Goal: Find specific page/section: Find specific page/section

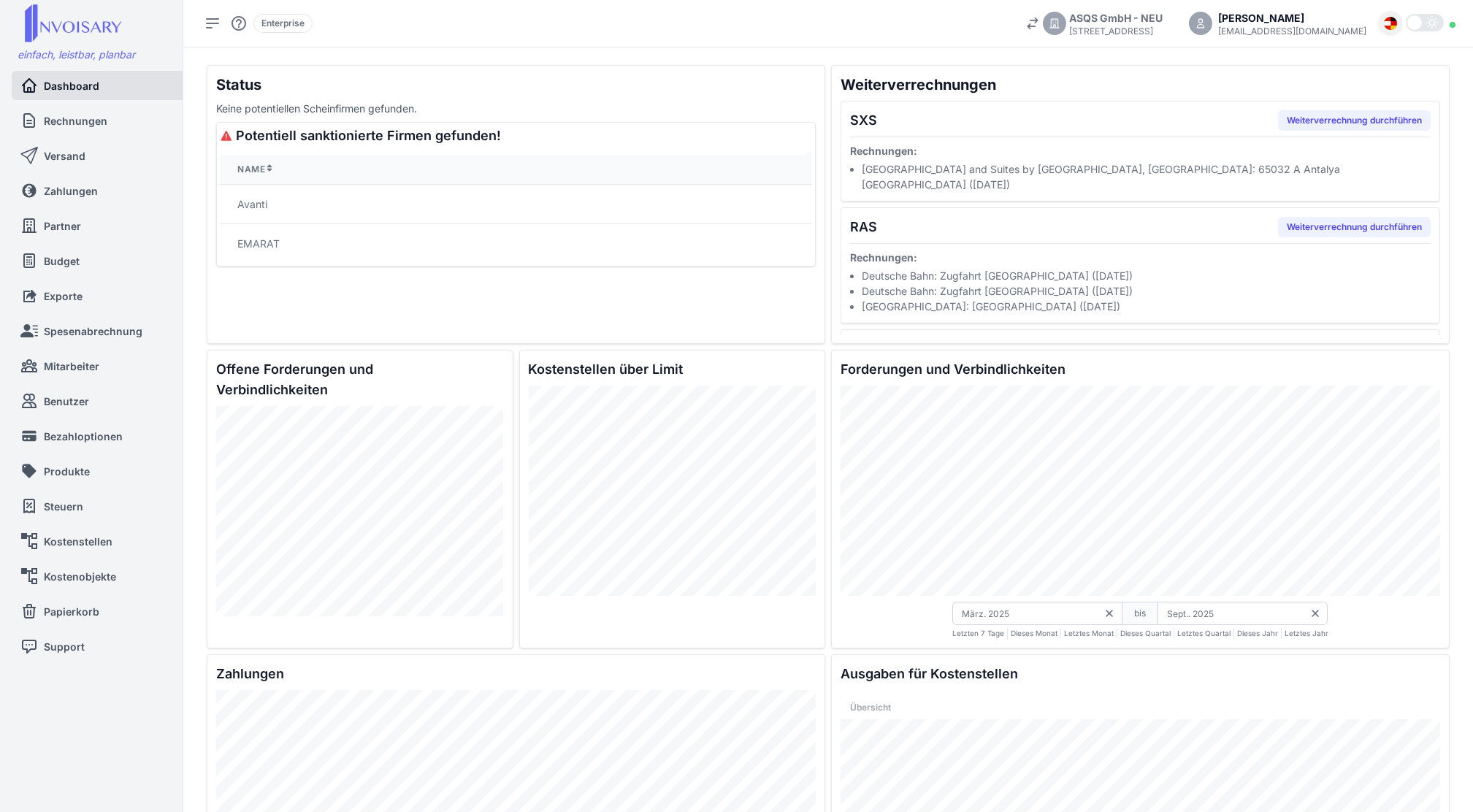
click at [1390, 22] on img at bounding box center [1390, 23] width 13 height 13
click at [1380, 76] on li "English" at bounding box center [1342, 81] width 117 height 25
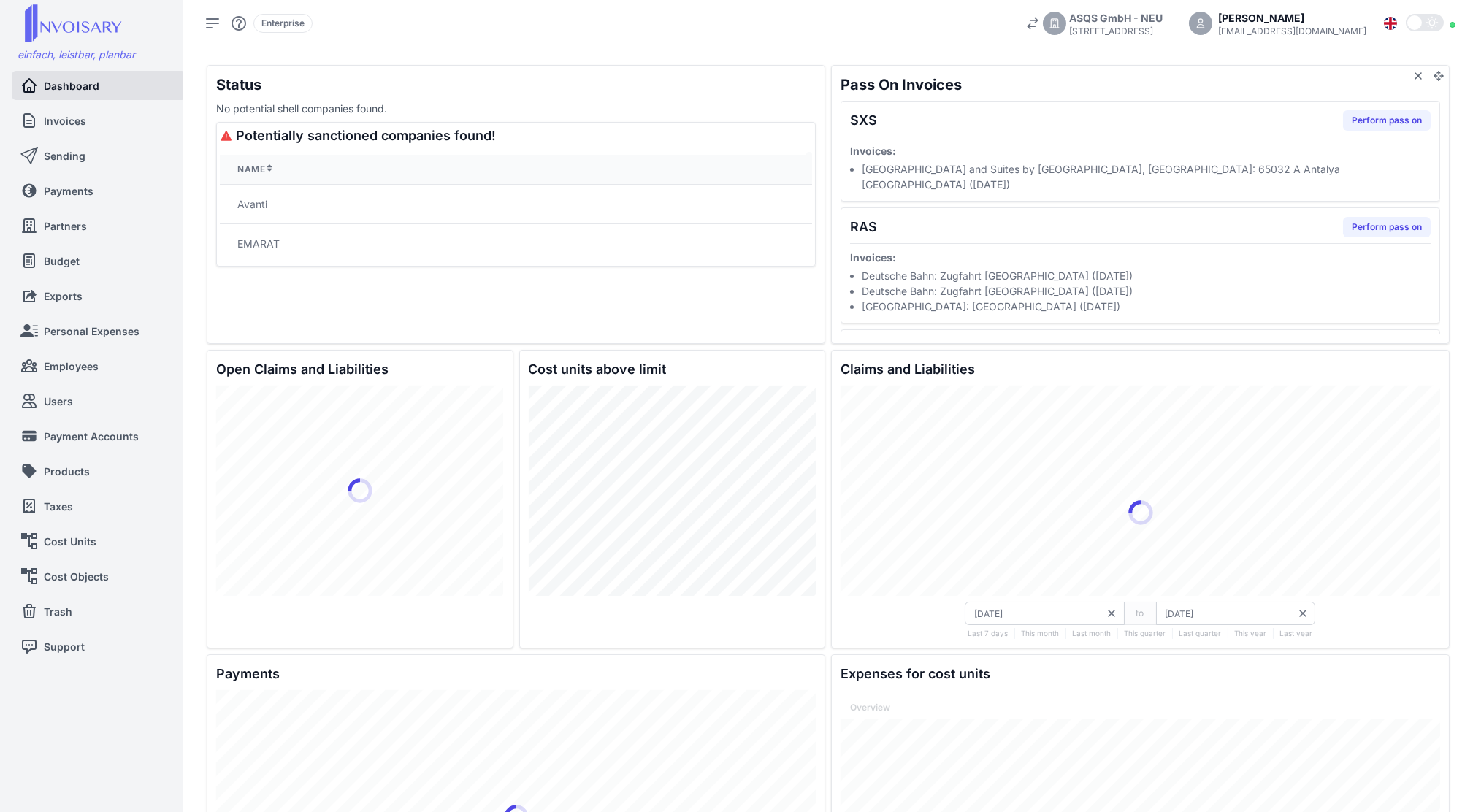
type input "[DATE]"
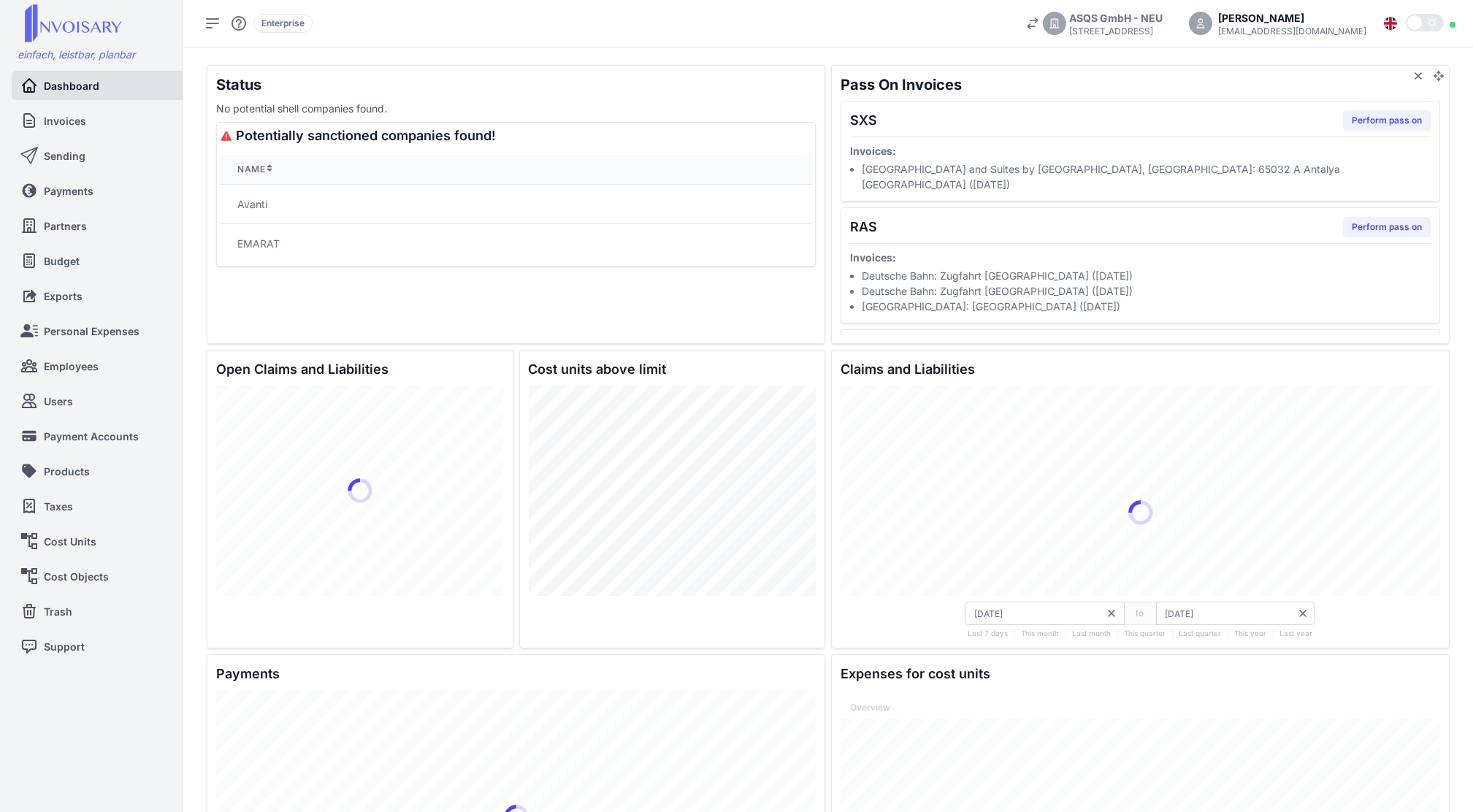
type input "[DATE]"
click at [116, 545] on link "Cost Units" at bounding box center [83, 541] width 125 height 30
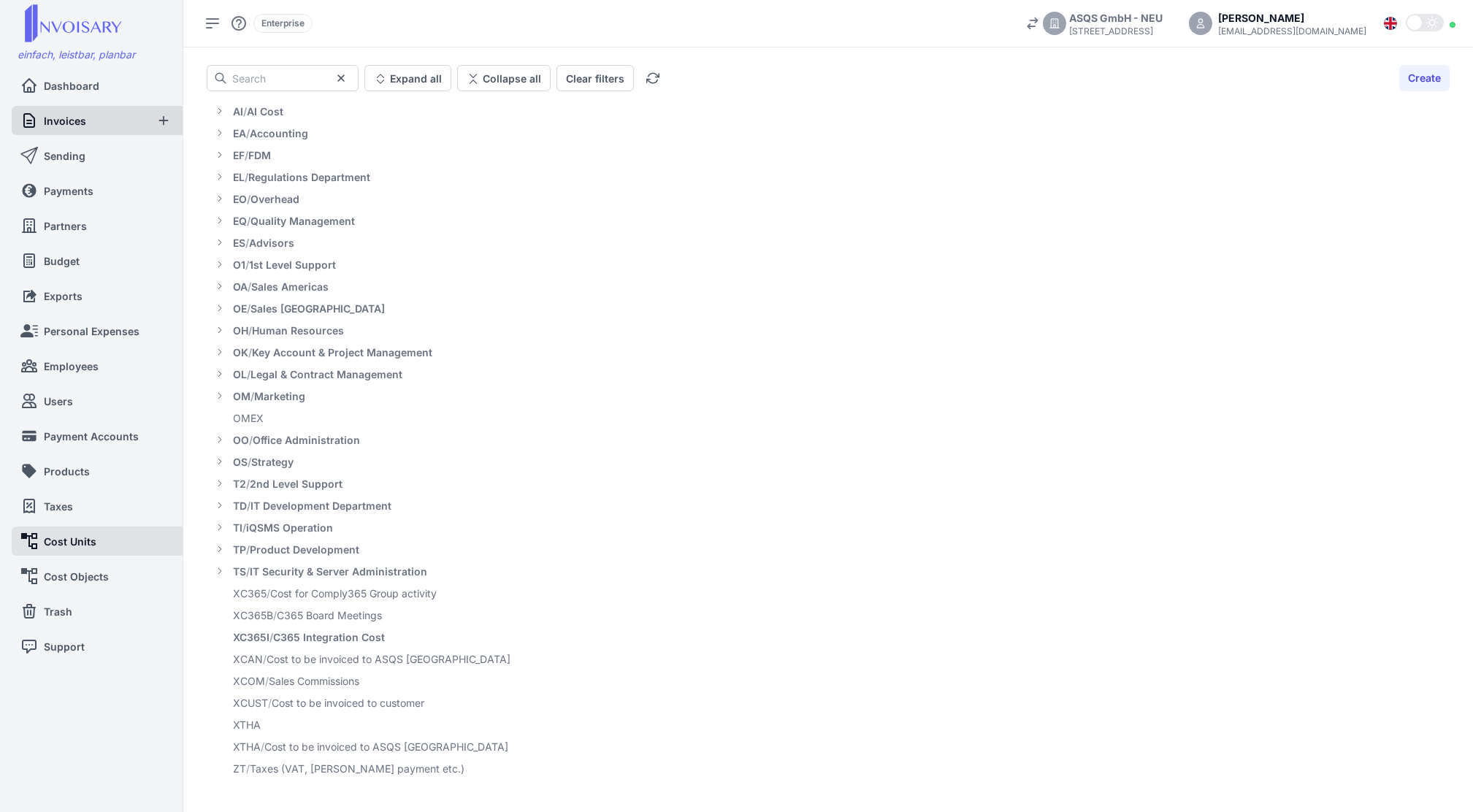
click at [83, 116] on span "Invoices" at bounding box center [65, 121] width 43 height 16
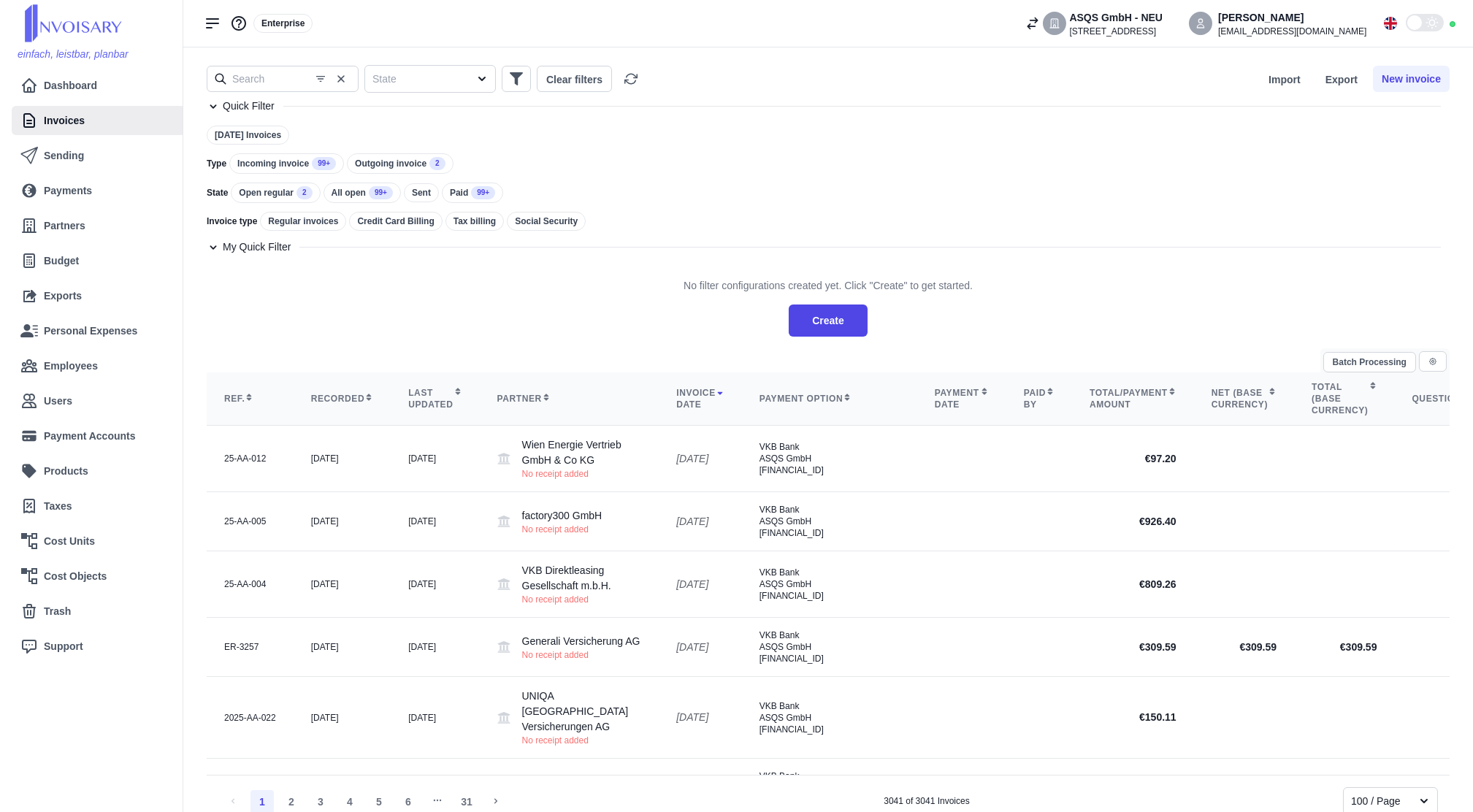
click at [317, 163] on span "99+" at bounding box center [323, 163] width 24 height 13
click at [258, 81] on input "text" at bounding box center [282, 79] width 152 height 26
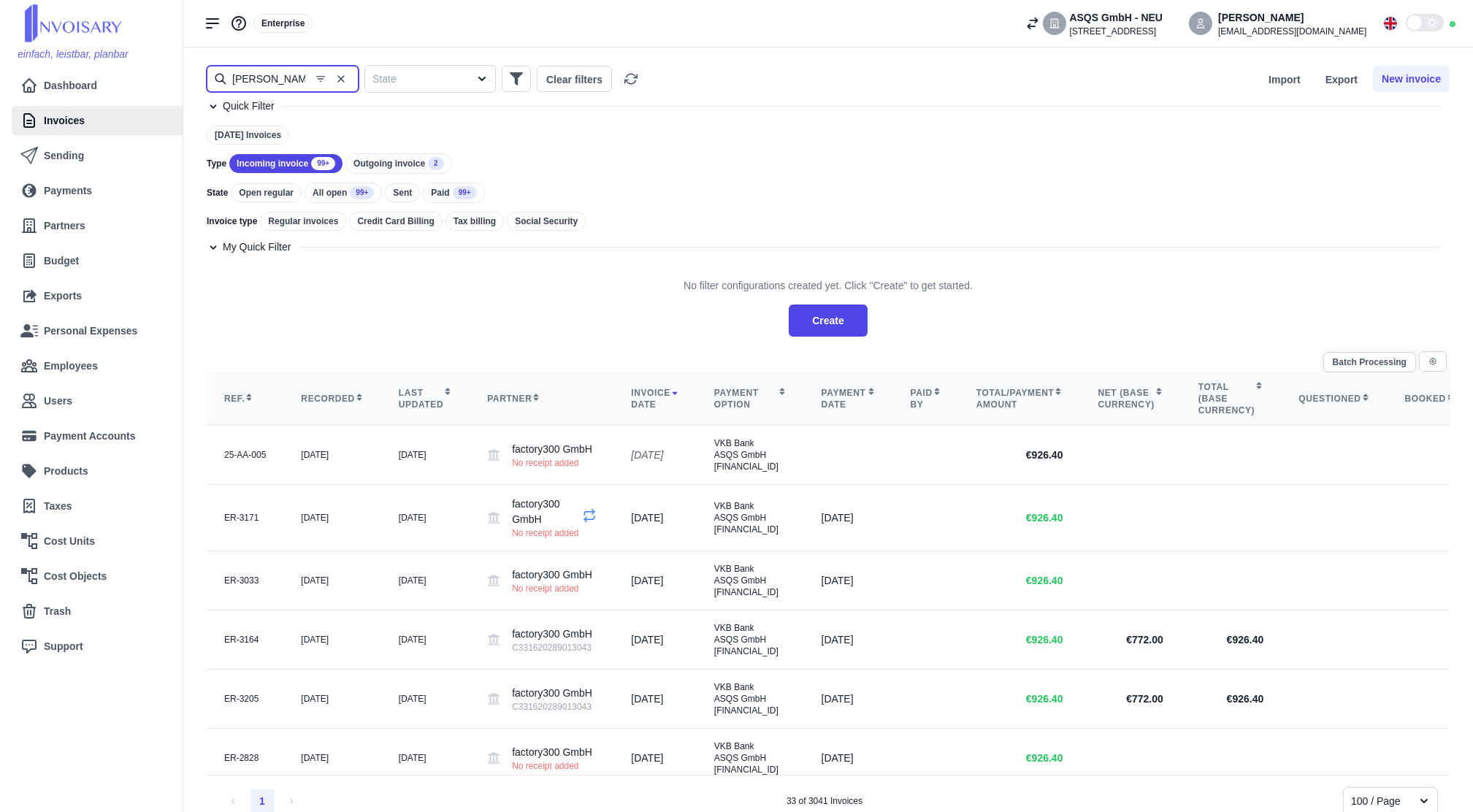
type input "[PERSON_NAME]"
click at [276, 198] on div "Open regular" at bounding box center [266, 192] width 71 height 19
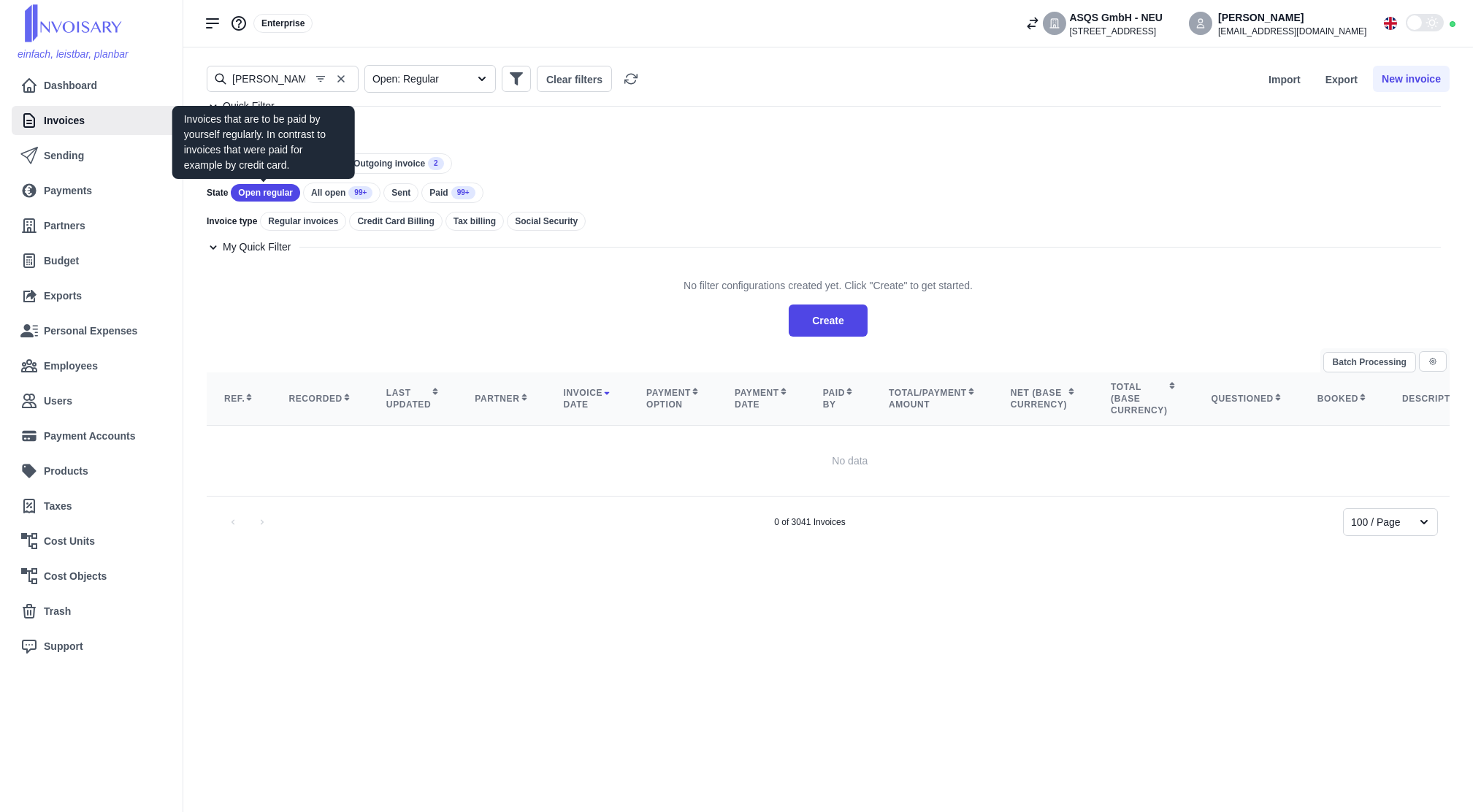
click at [276, 198] on div "Open regular" at bounding box center [265, 192] width 70 height 17
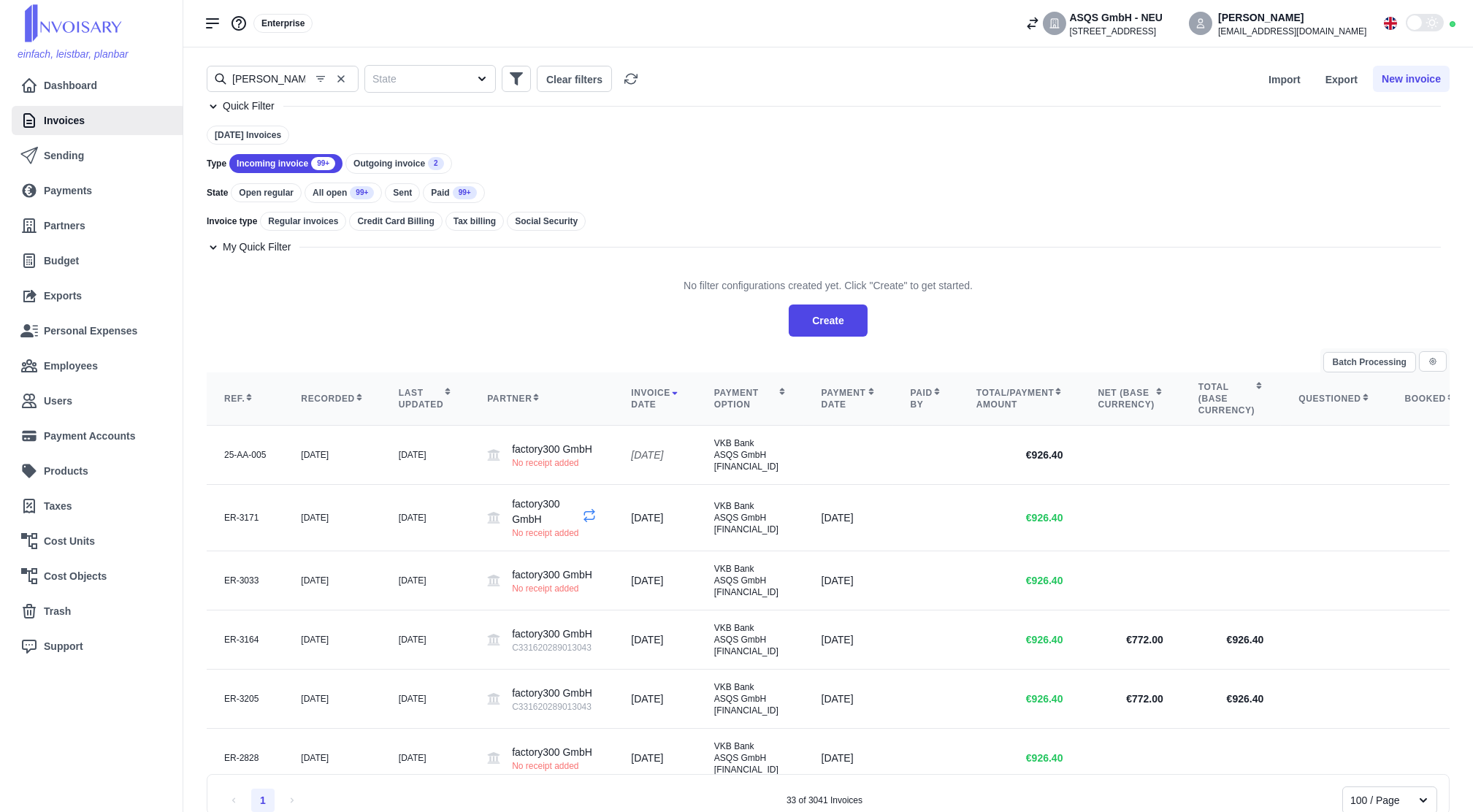
click at [463, 322] on div "No filter configurations created yet. Click "Create" to get started. Create" at bounding box center [828, 301] width 1243 height 70
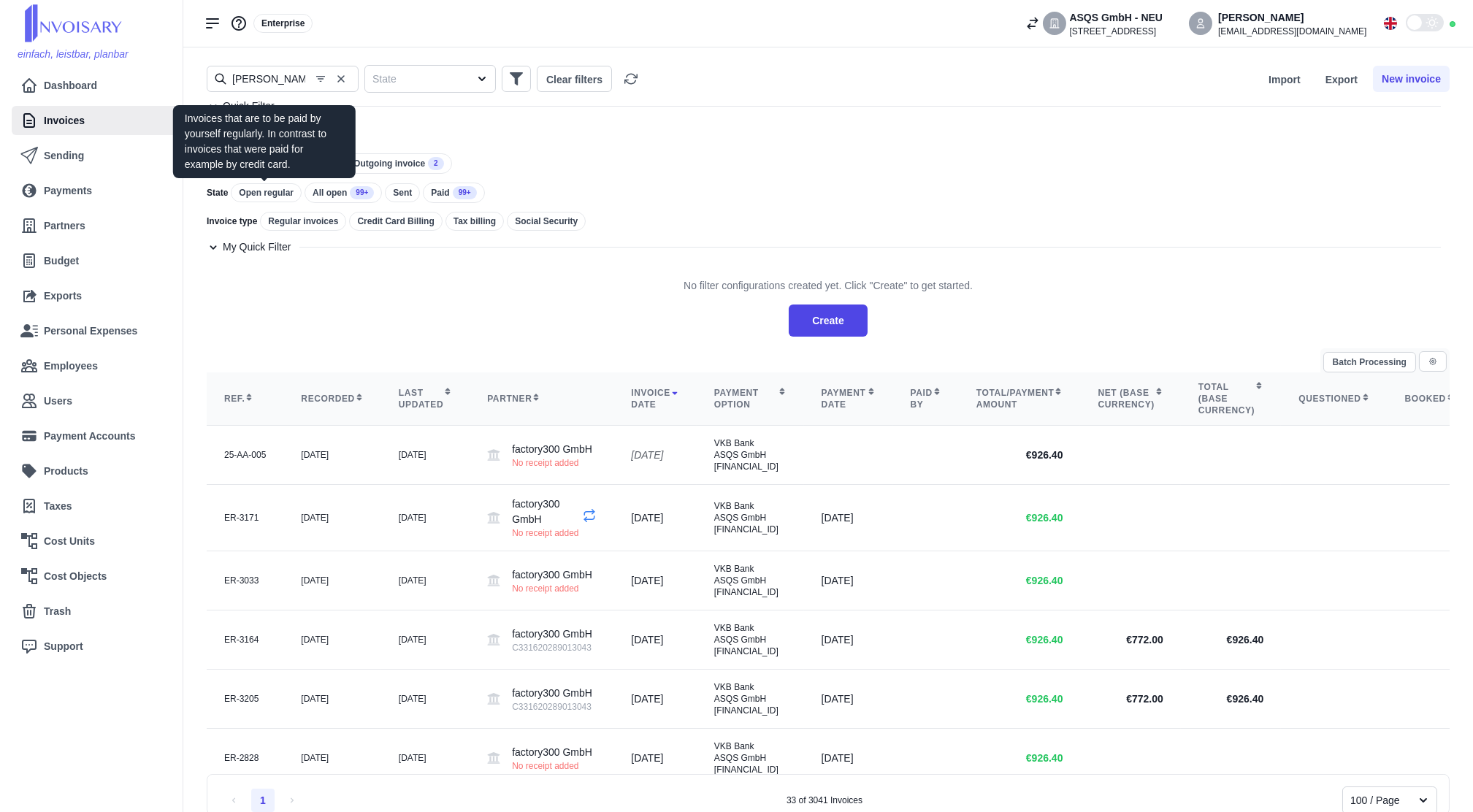
click at [283, 191] on div "Open regular" at bounding box center [266, 192] width 71 height 19
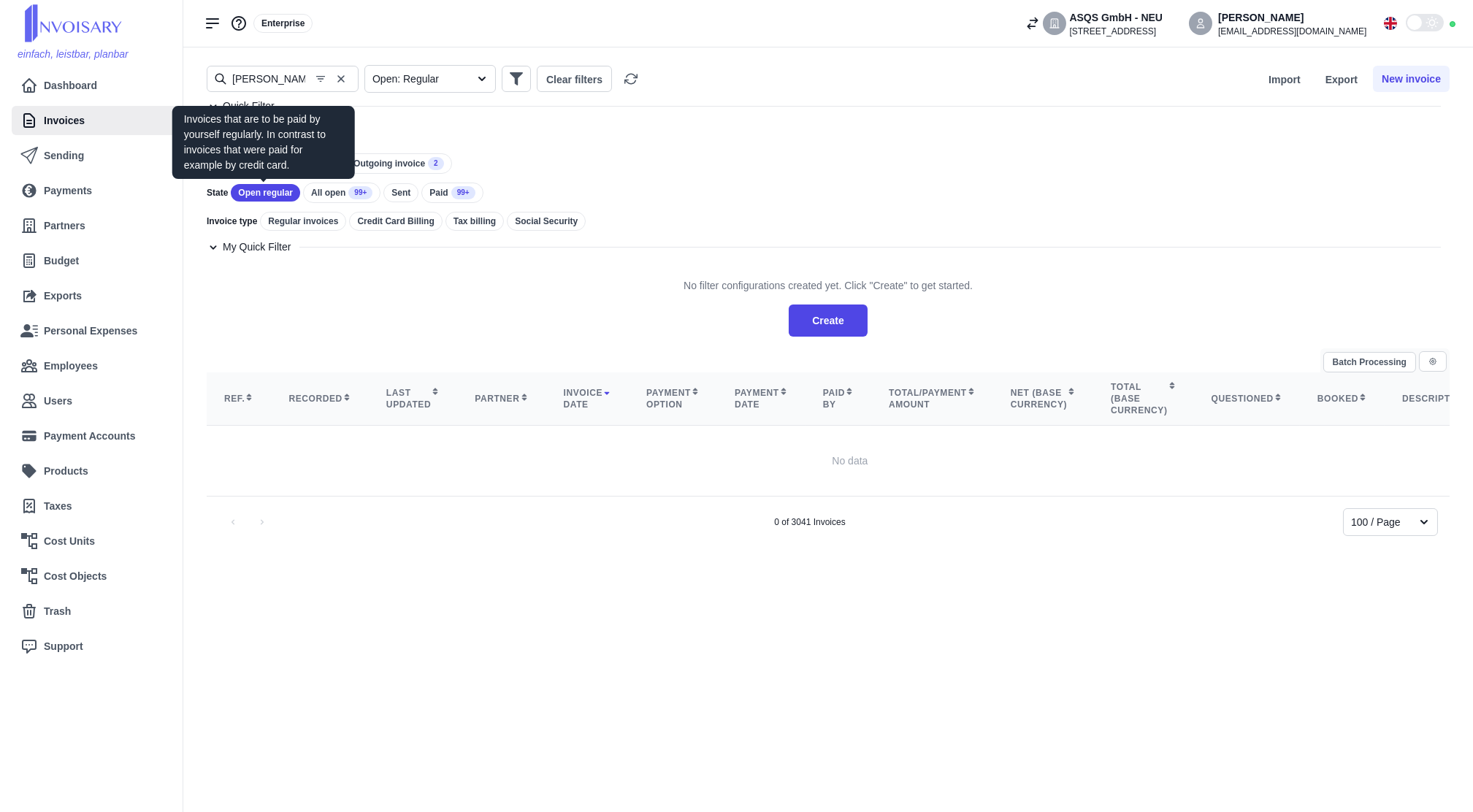
click at [283, 191] on div "Open regular" at bounding box center [265, 192] width 70 height 17
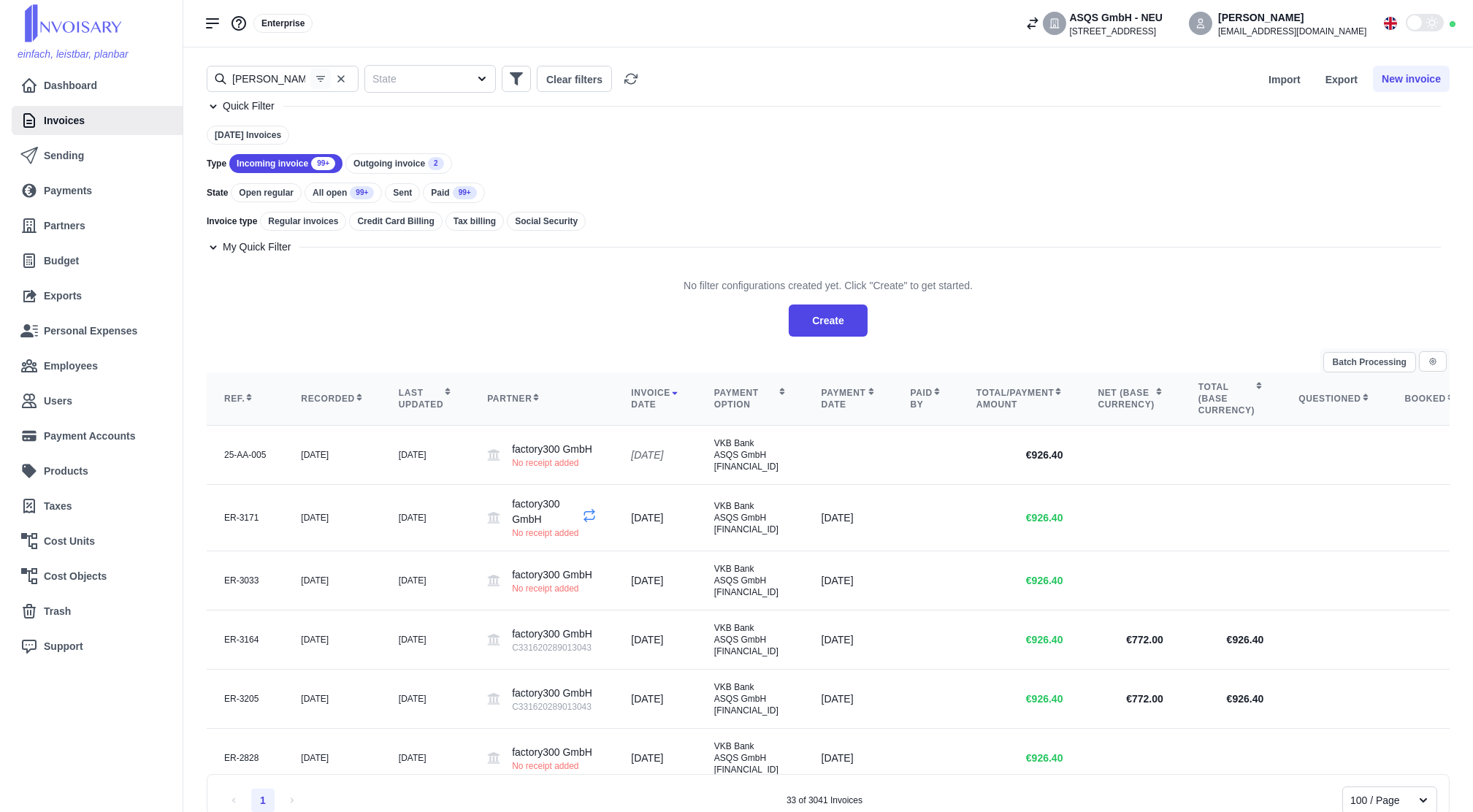
click at [317, 75] on icon "button" at bounding box center [321, 79] width 11 height 11
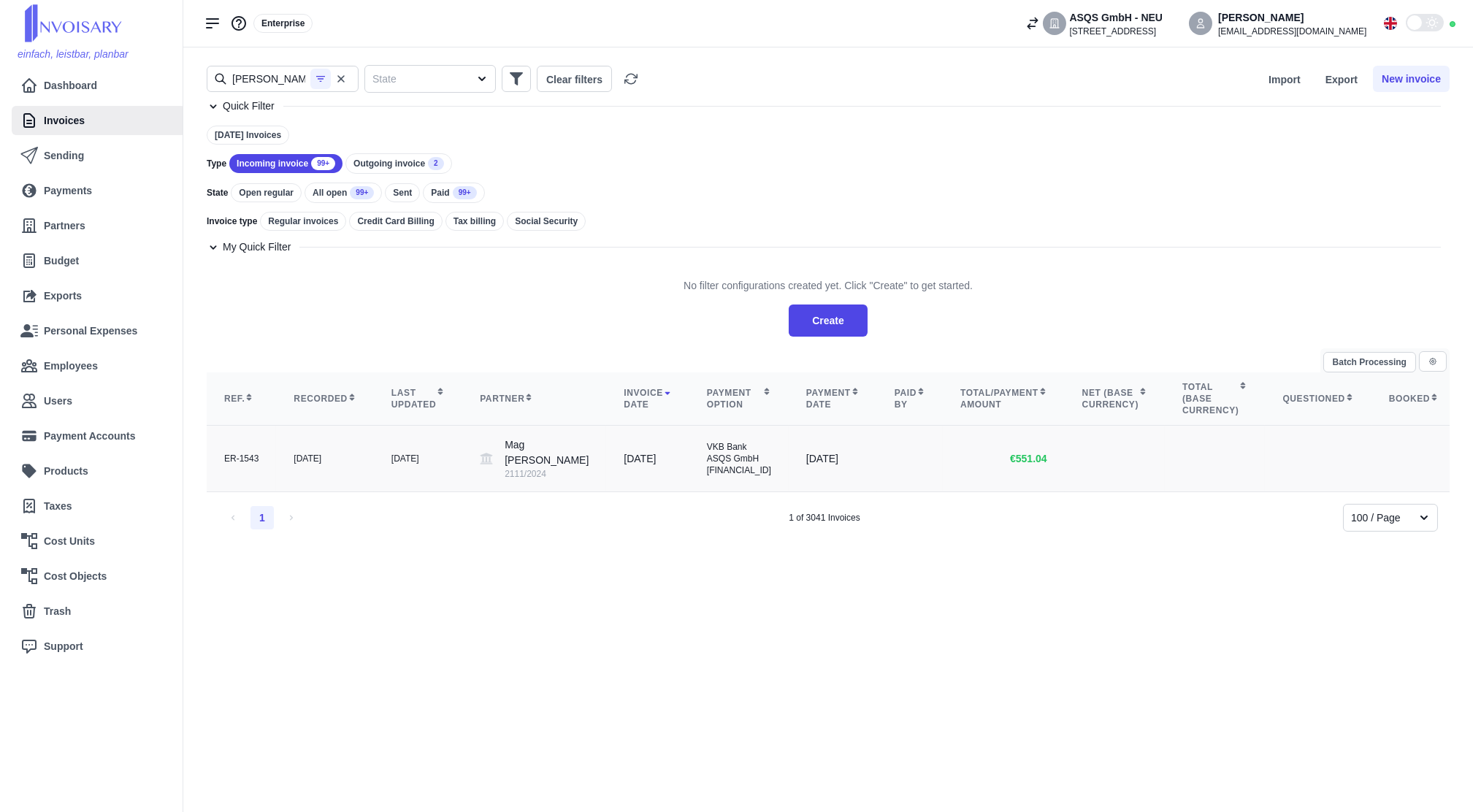
click at [504, 473] on div "Mag [PERSON_NAME] 2111/2024" at bounding box center [546, 458] width 84 height 43
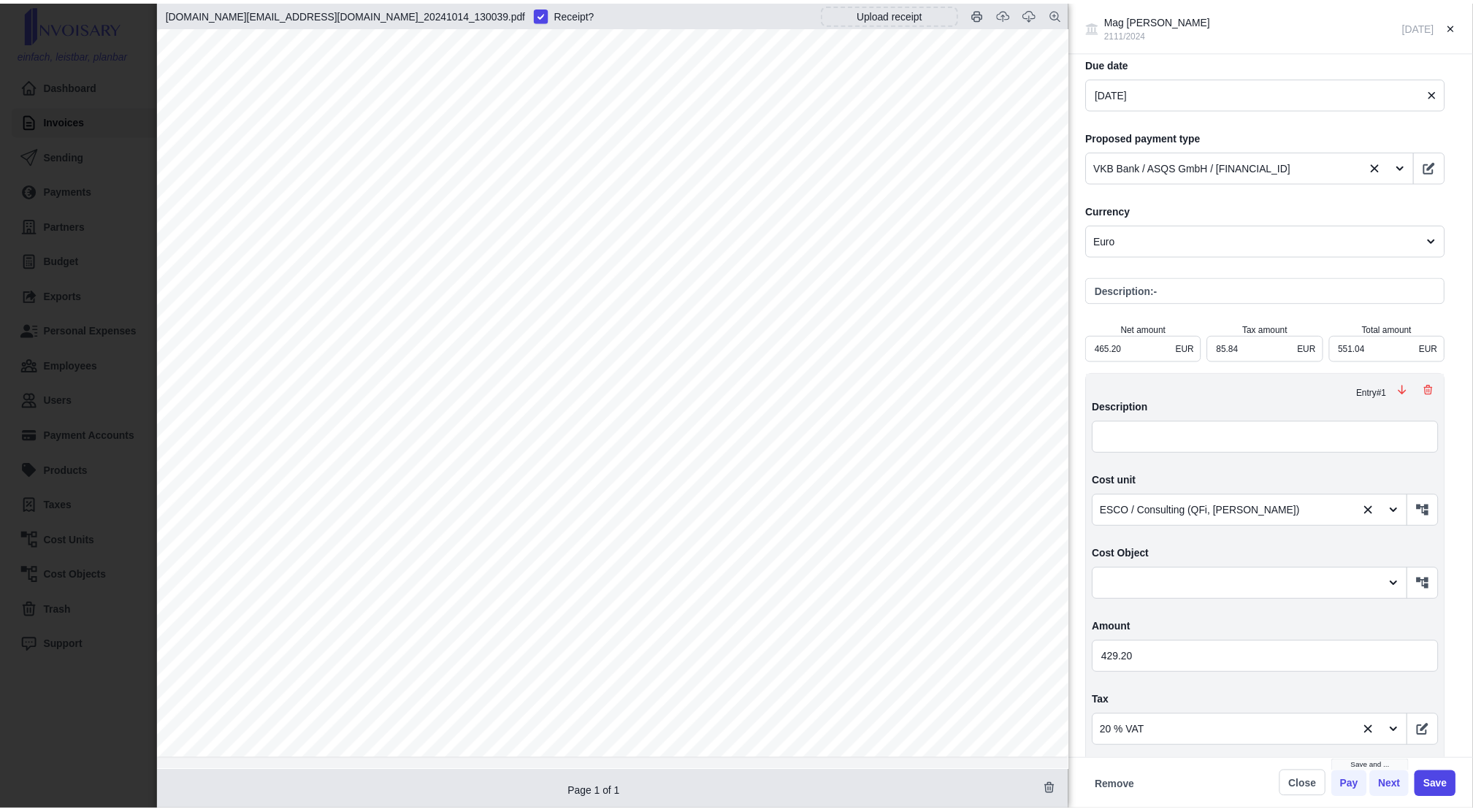
scroll to position [579, 0]
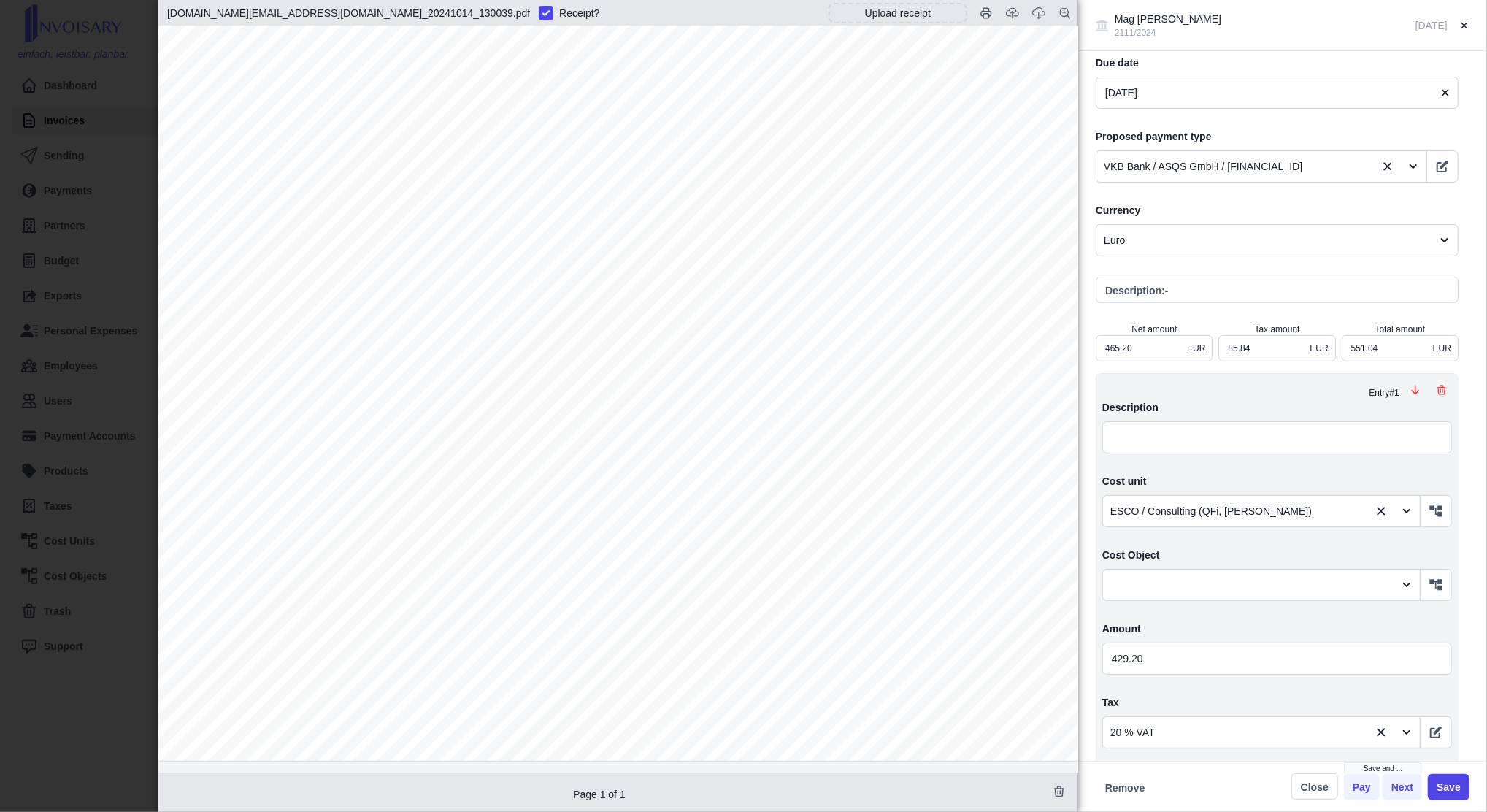
click at [84, 406] on div "Mag [PERSON_NAME] 2111/2024 [DATE] Created on [DATE] by [EMAIL_ADDRESS][DOMAIN_…" at bounding box center [743, 406] width 1487 height 812
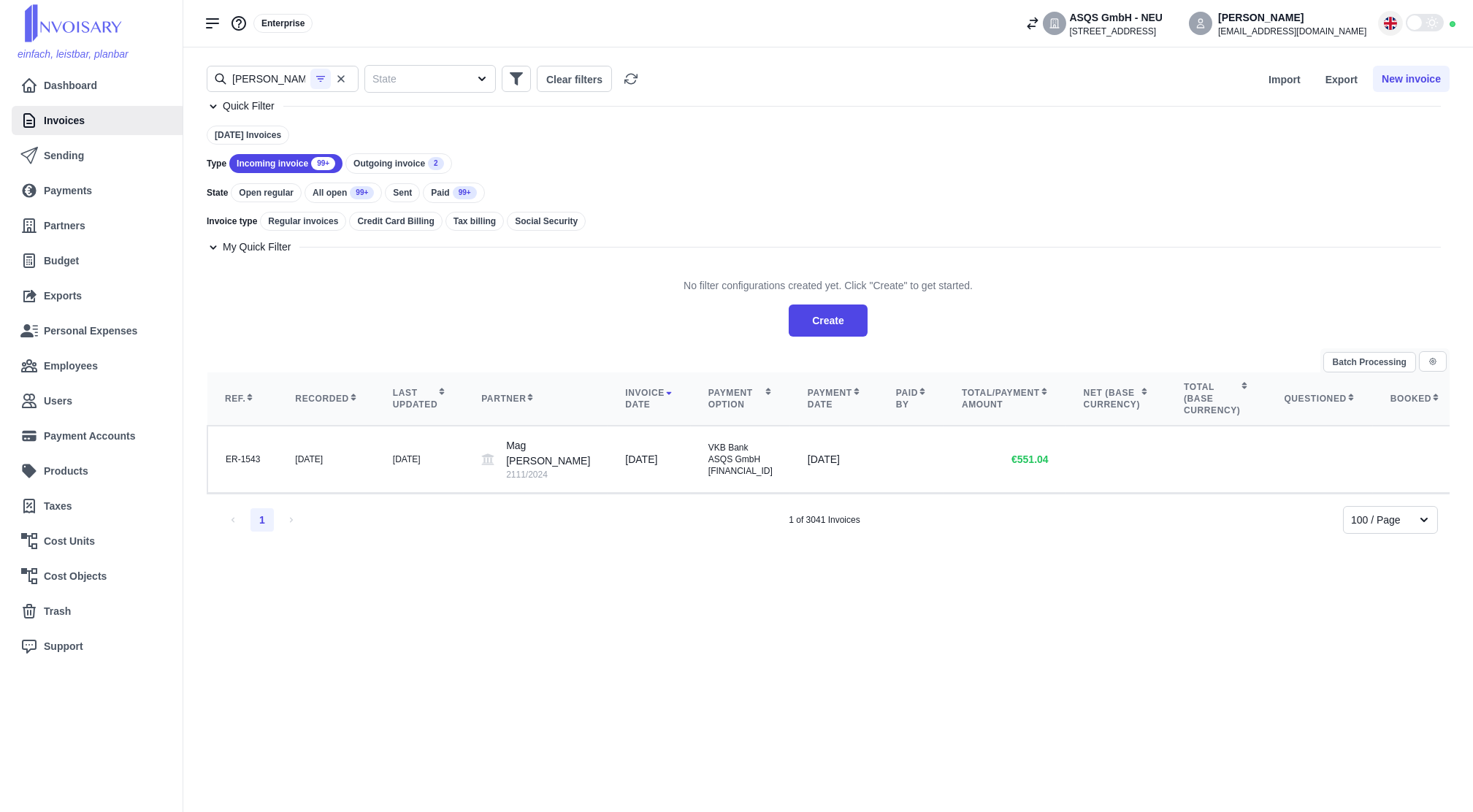
click at [1383, 18] on div at bounding box center [1390, 23] width 25 height 25
click at [1382, 57] on li "Deutsch" at bounding box center [1344, 52] width 116 height 25
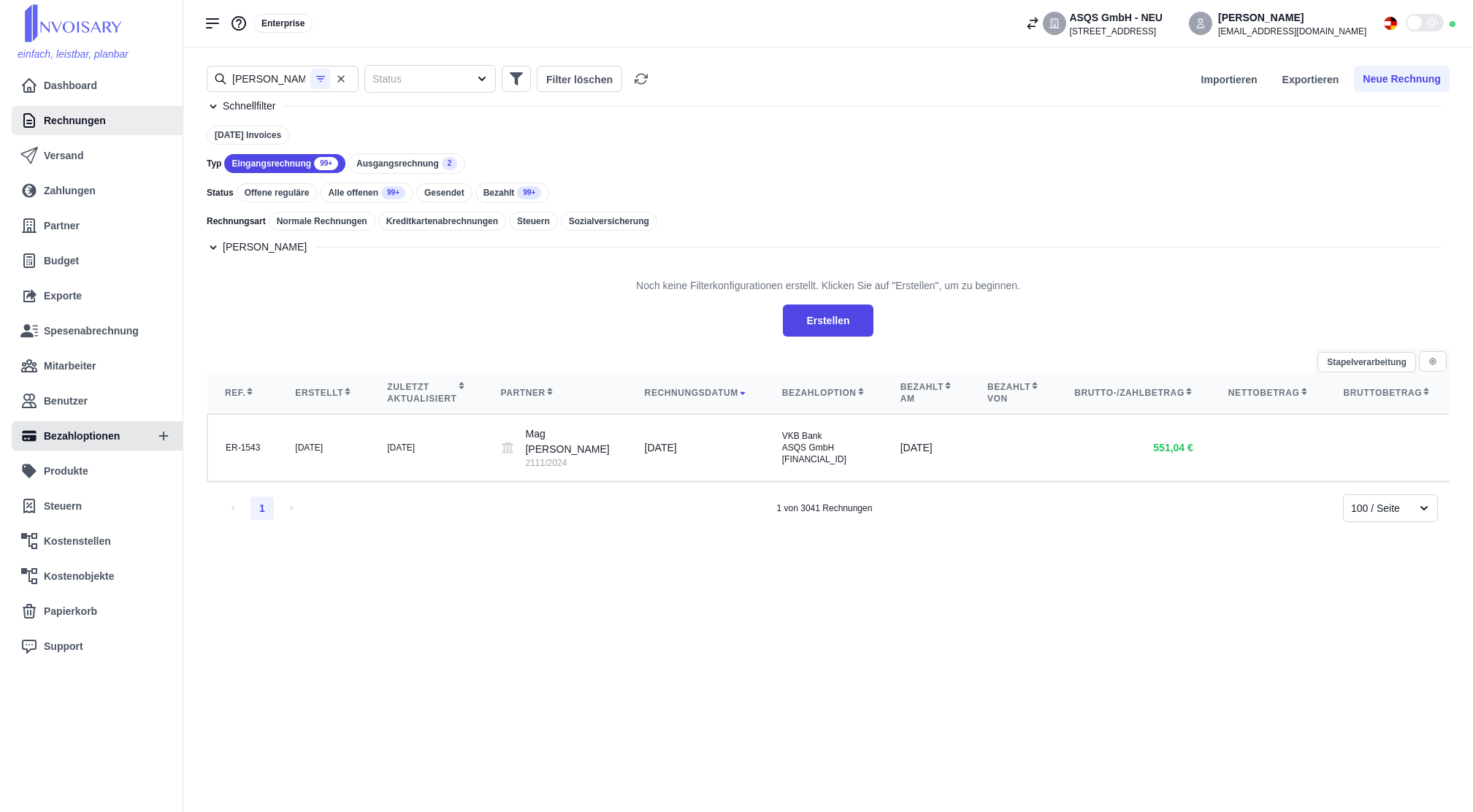
click at [77, 445] on link "Bezahloptionen" at bounding box center [83, 436] width 125 height 30
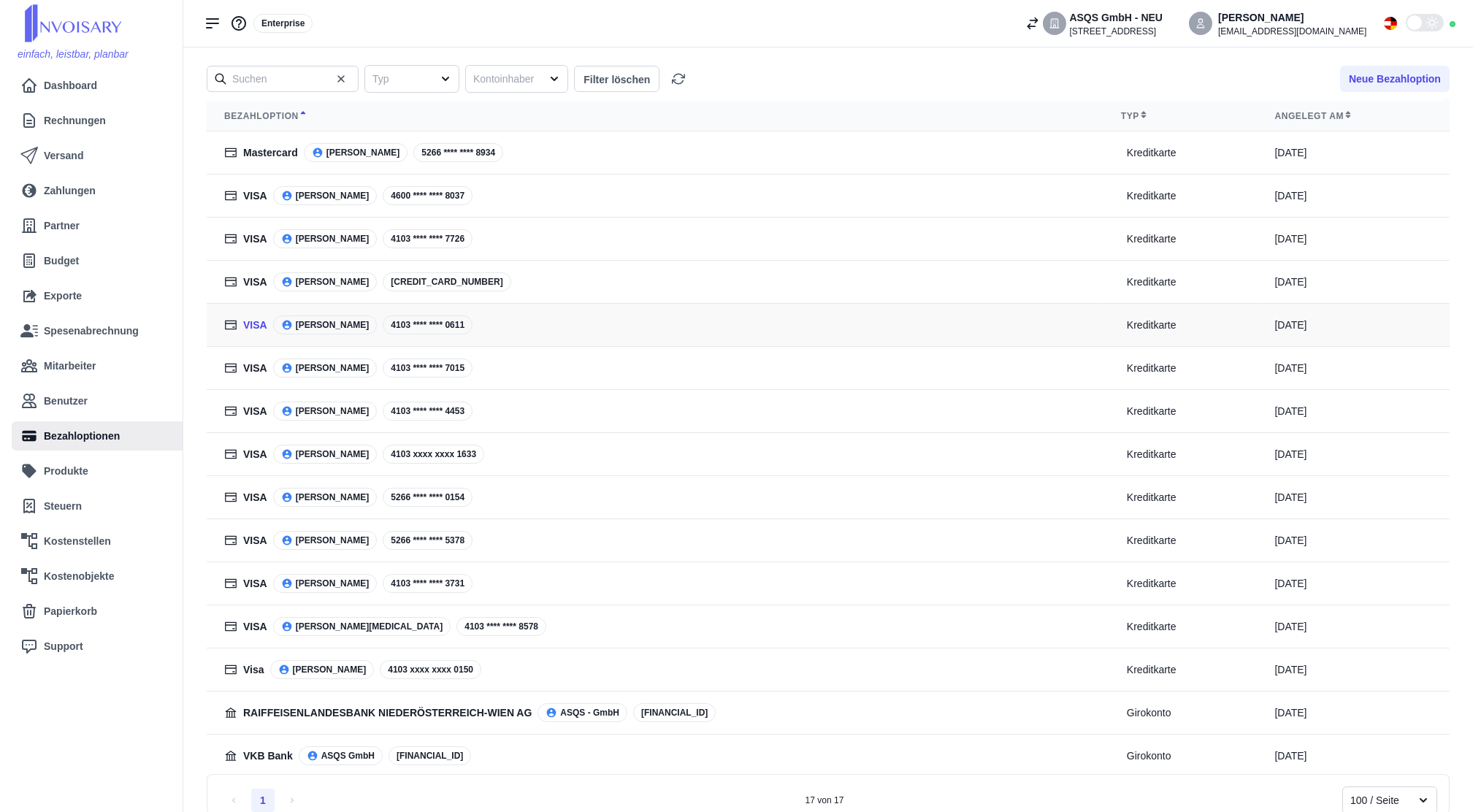
click at [251, 331] on link "VISA" at bounding box center [254, 325] width 24 height 16
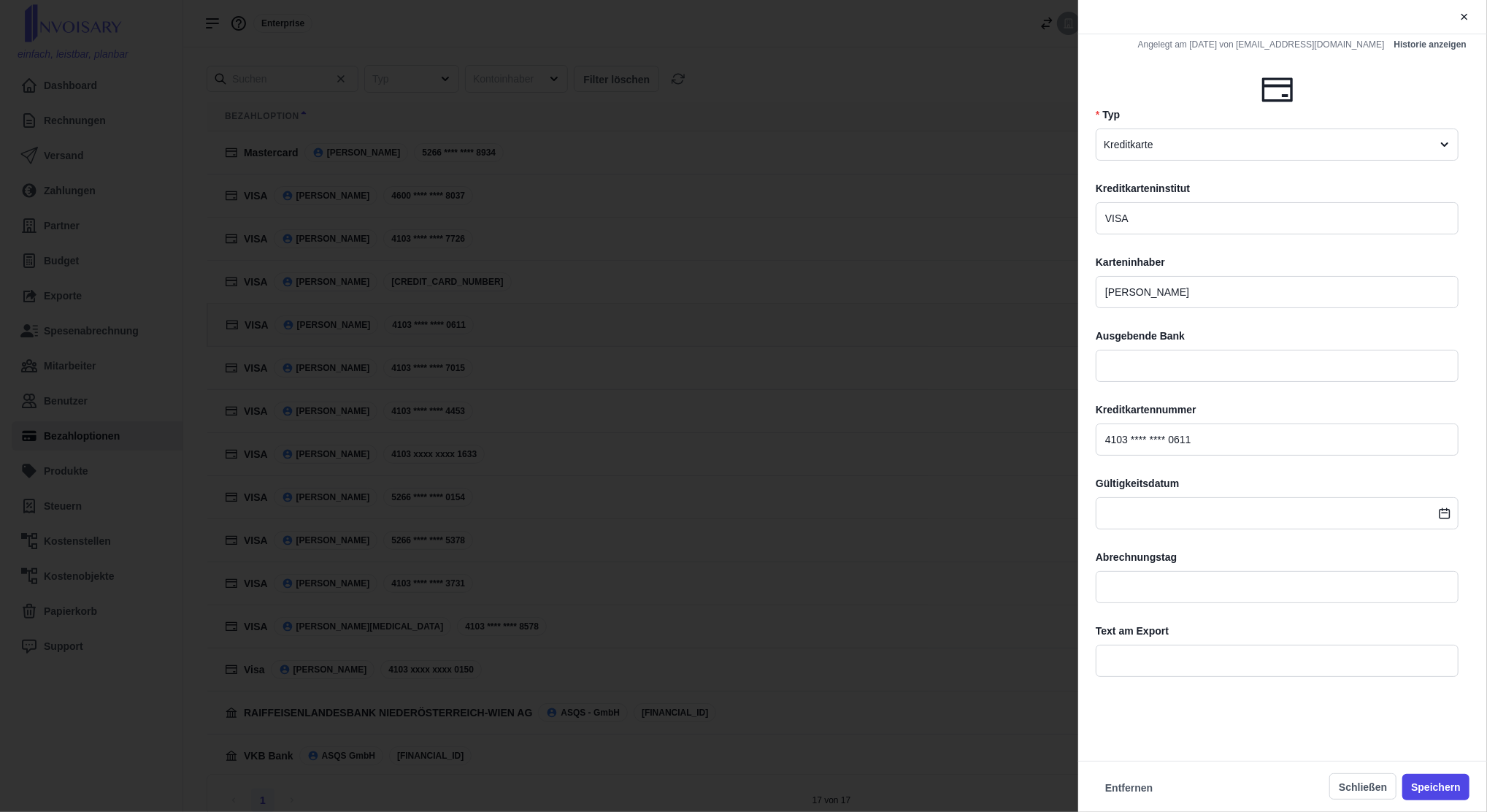
click at [776, 548] on div "Angelegt am [DATE] von [EMAIL_ADDRESS][DOMAIN_NAME] Historie anzeigen * Typ Kre…" at bounding box center [743, 406] width 1487 height 812
